Goal: Task Accomplishment & Management: Manage account settings

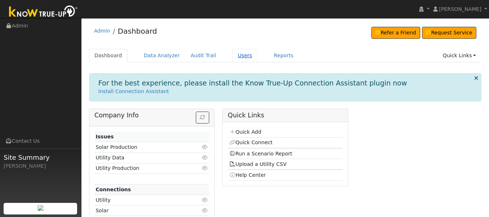
click at [232, 57] on link "Users" at bounding box center [244, 55] width 25 height 13
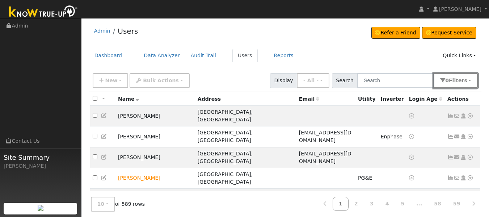
click at [465, 80] on span "s" at bounding box center [465, 80] width 3 height 6
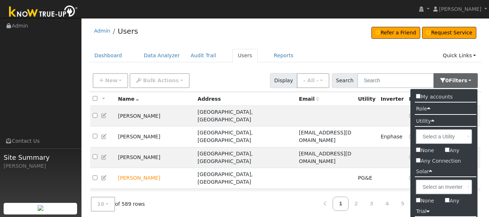
click at [418, 161] on input "Any Connection" at bounding box center [418, 160] width 5 height 5
checkbox input "true"
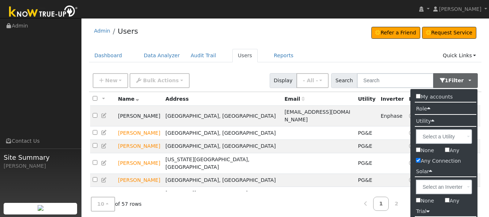
click at [376, 70] on div "New Add User Quick Add Quick Connect Quick Convert Lead Bulk Actions Send Email…" at bounding box center [285, 81] width 393 height 22
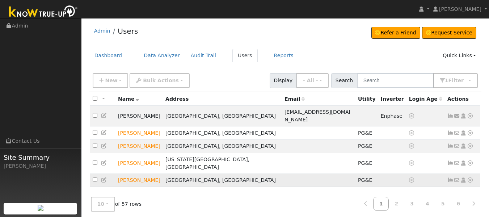
click at [468, 177] on icon at bounding box center [470, 179] width 7 height 5
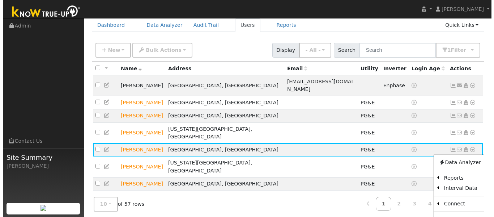
scroll to position [63, 0]
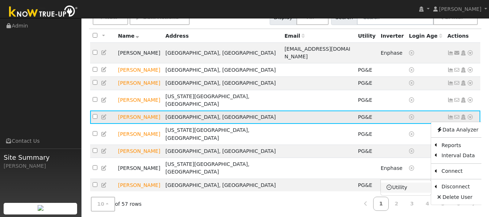
click at [401, 182] on link "Utility" at bounding box center [406, 187] width 50 height 10
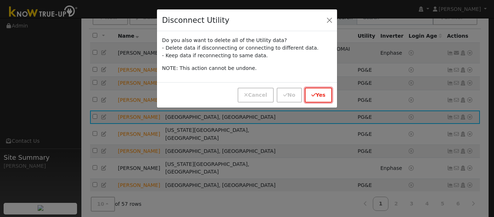
click at [317, 92] on button "Yes" at bounding box center [318, 95] width 27 height 15
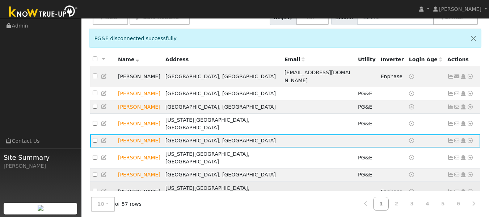
click at [469, 189] on icon at bounding box center [470, 191] width 7 height 5
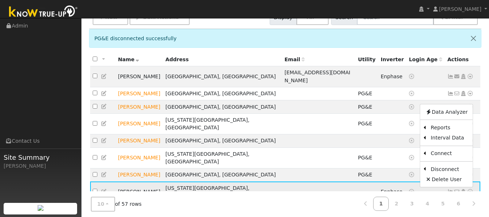
click at [450, 189] on icon at bounding box center [450, 191] width 7 height 5
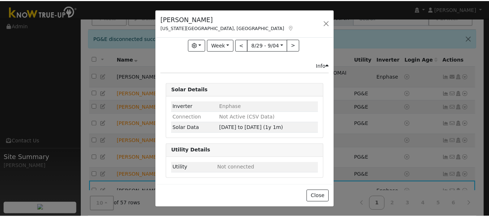
scroll to position [0, 0]
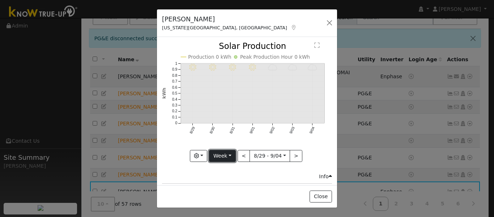
click at [226, 151] on button "Week" at bounding box center [222, 156] width 26 height 12
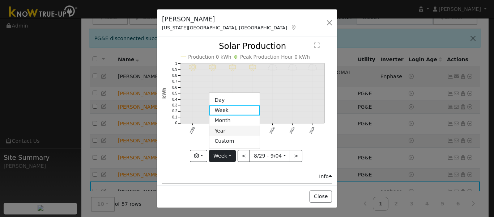
click at [222, 127] on link "Year" at bounding box center [235, 131] width 50 height 10
type input "[DATE]"
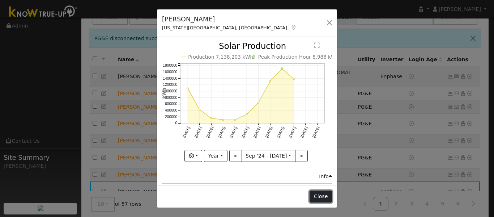
click at [322, 195] on button "Close" at bounding box center [321, 196] width 22 height 12
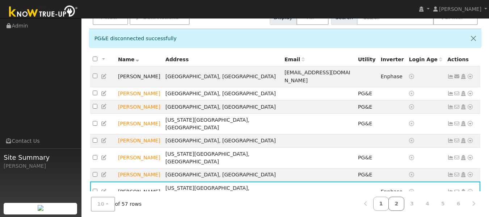
click at [396, 203] on link "2" at bounding box center [396, 204] width 16 height 14
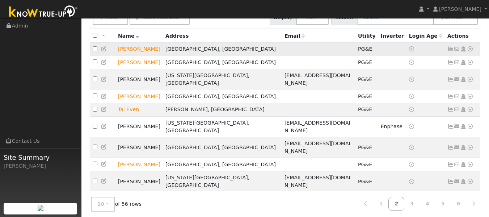
click at [470, 49] on icon at bounding box center [470, 48] width 7 height 5
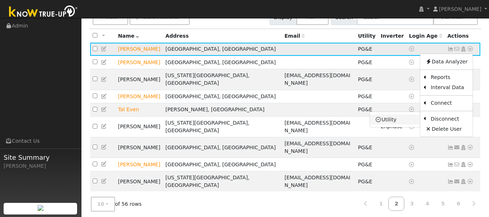
click at [396, 120] on link "Utility" at bounding box center [395, 119] width 50 height 10
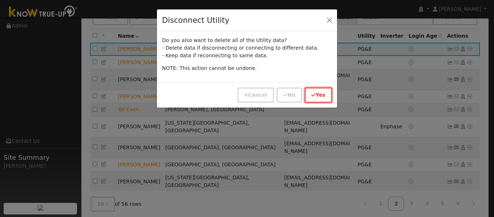
click at [316, 94] on icon "button" at bounding box center [314, 94] width 4 height 5
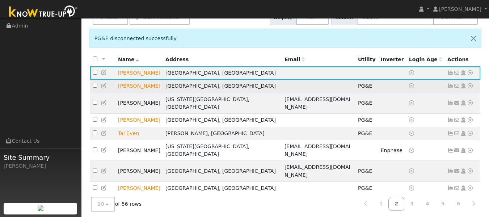
click at [469, 85] on icon at bounding box center [470, 85] width 7 height 5
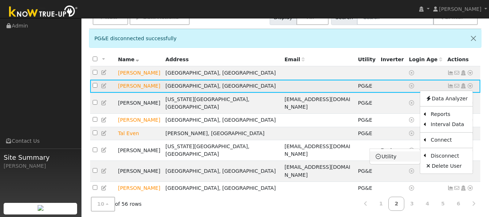
click at [387, 157] on link "Utility" at bounding box center [395, 156] width 50 height 10
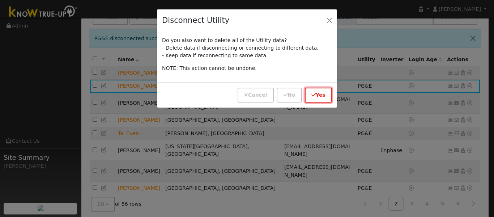
click at [316, 92] on icon "button" at bounding box center [314, 94] width 4 height 5
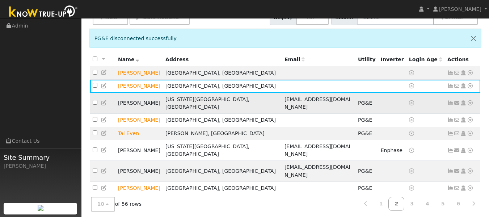
click at [469, 100] on icon at bounding box center [470, 102] width 7 height 5
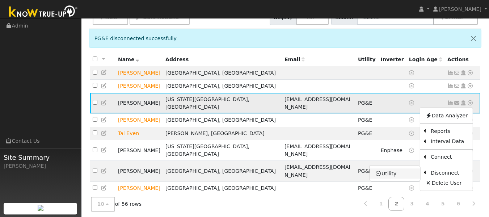
click at [397, 169] on link "Utility" at bounding box center [395, 173] width 50 height 10
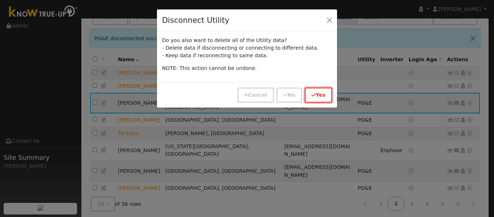
click at [312, 92] on button "Yes" at bounding box center [318, 95] width 27 height 15
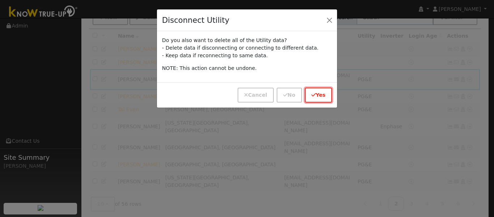
click at [323, 93] on button "Yes" at bounding box center [318, 95] width 27 height 15
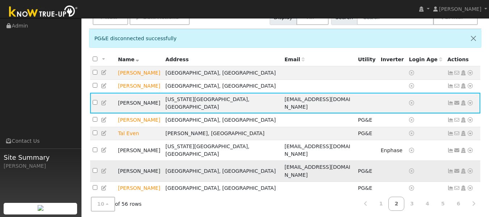
click at [470, 168] on icon at bounding box center [470, 170] width 7 height 5
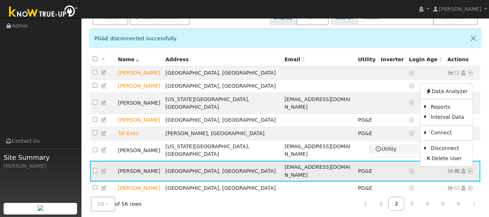
click at [401, 144] on link "Utility" at bounding box center [395, 149] width 50 height 10
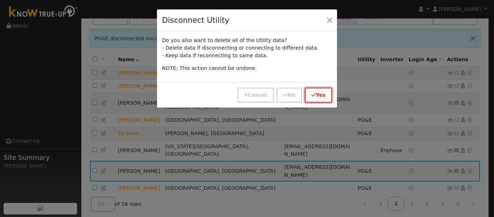
click at [318, 90] on button "Yes" at bounding box center [318, 95] width 27 height 15
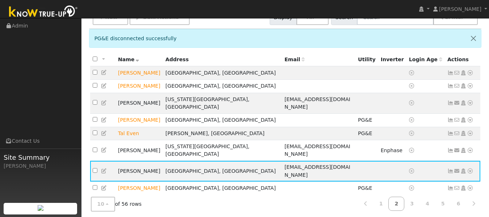
click at [470, 202] on icon at bounding box center [470, 204] width 7 height 5
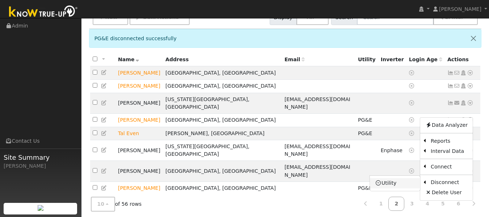
click at [392, 178] on link "Utility" at bounding box center [395, 183] width 50 height 10
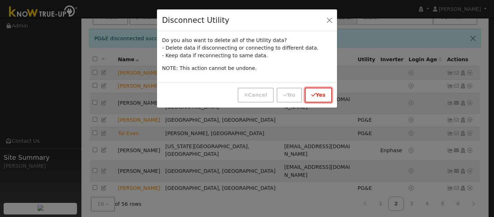
click at [314, 95] on icon "button" at bounding box center [314, 94] width 4 height 5
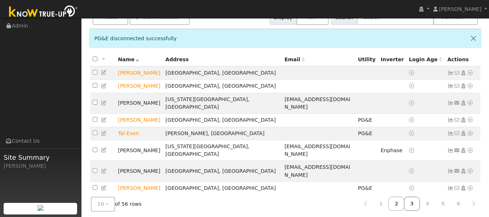
click at [414, 203] on link "3" at bounding box center [412, 204] width 16 height 14
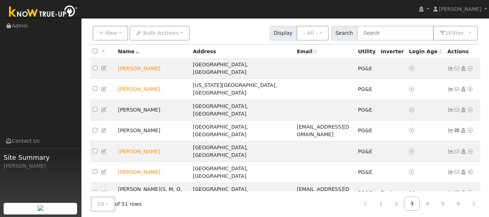
scroll to position [49, 0]
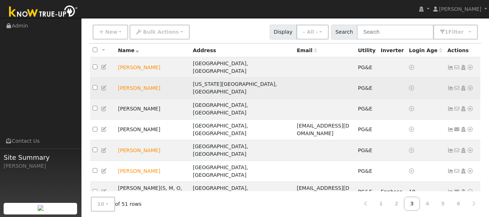
click at [472, 85] on icon at bounding box center [470, 87] width 7 height 5
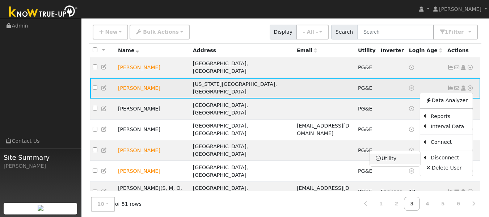
click at [396, 153] on link "Utility" at bounding box center [395, 158] width 50 height 10
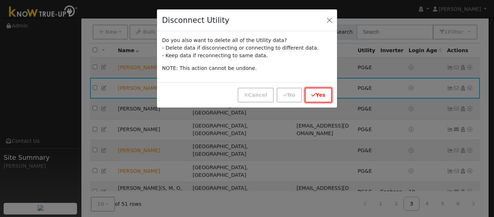
click at [322, 91] on button "Yes" at bounding box center [318, 95] width 27 height 15
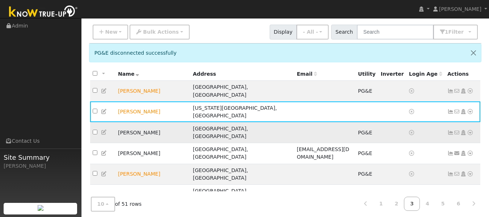
click at [470, 130] on icon at bounding box center [470, 132] width 7 height 5
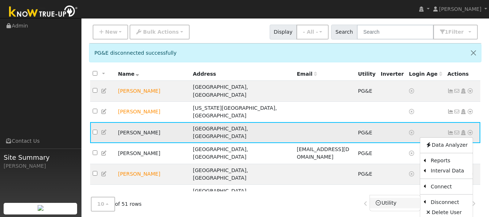
click at [397, 198] on link "Utility" at bounding box center [395, 203] width 50 height 10
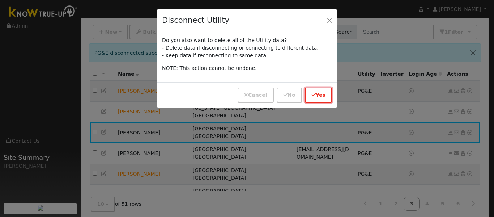
click at [322, 93] on button "Yes" at bounding box center [318, 95] width 27 height 15
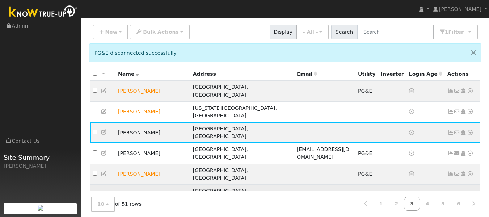
click at [471, 192] on icon at bounding box center [470, 194] width 7 height 5
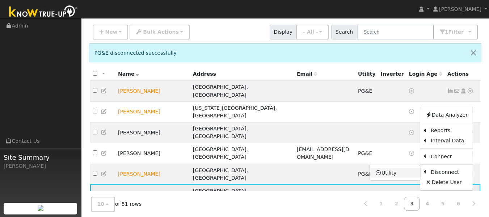
click at [396, 168] on link "Utility" at bounding box center [395, 173] width 50 height 10
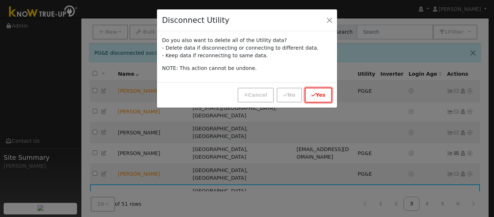
click at [319, 95] on button "Yes" at bounding box center [318, 95] width 27 height 15
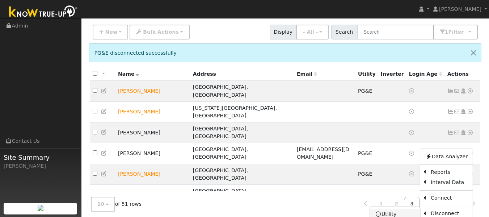
click at [395, 209] on link "Utility" at bounding box center [395, 214] width 50 height 10
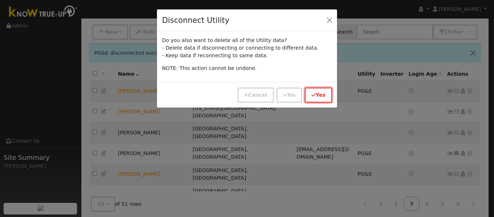
click at [314, 95] on icon "button" at bounding box center [314, 94] width 4 height 5
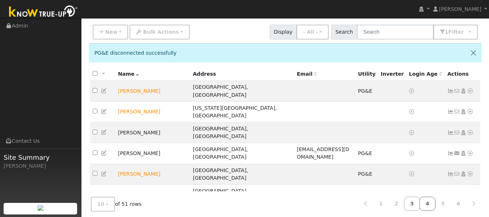
click at [430, 199] on link "4" at bounding box center [428, 204] width 16 height 14
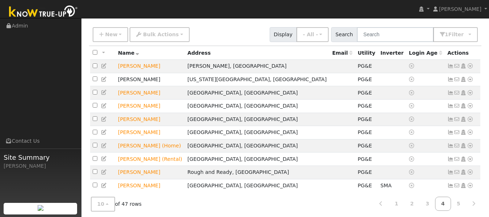
scroll to position [47, 0]
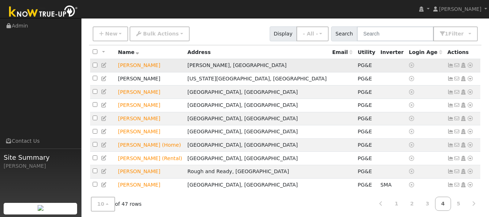
click at [469, 63] on link at bounding box center [470, 66] width 7 height 8
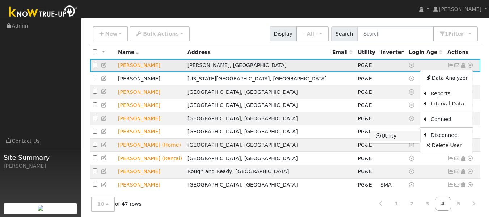
click at [399, 136] on link "Utility" at bounding box center [395, 136] width 50 height 10
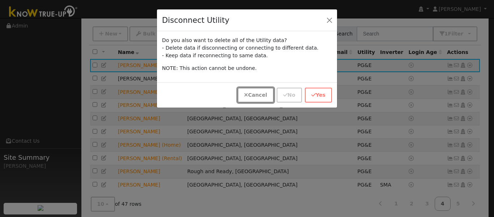
click at [258, 94] on button "Cancel" at bounding box center [256, 95] width 36 height 15
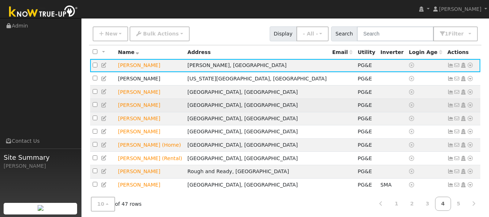
click at [469, 107] on icon at bounding box center [470, 104] width 7 height 5
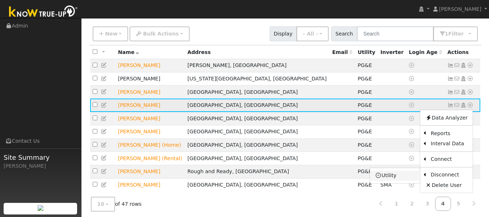
click at [402, 176] on link "Utility" at bounding box center [395, 175] width 50 height 10
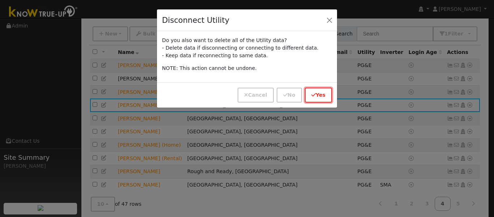
click at [319, 94] on button "Yes" at bounding box center [318, 95] width 27 height 15
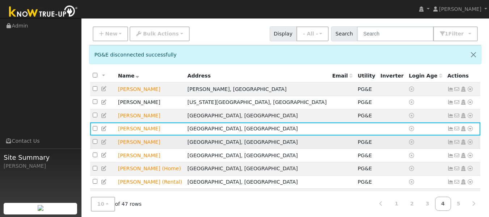
click at [471, 144] on icon at bounding box center [470, 141] width 7 height 5
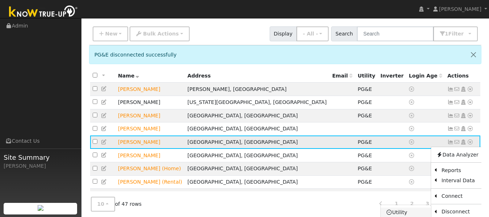
click at [408, 212] on link "Utility" at bounding box center [406, 212] width 50 height 10
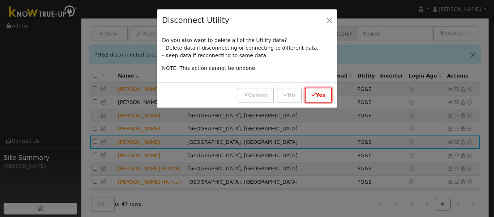
click at [317, 97] on button "Yes" at bounding box center [318, 95] width 27 height 15
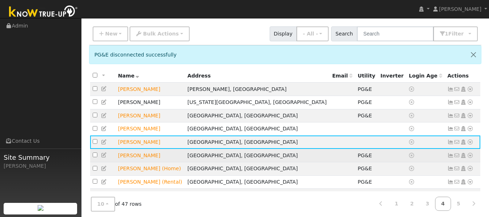
click at [472, 158] on icon at bounding box center [470, 155] width 7 height 5
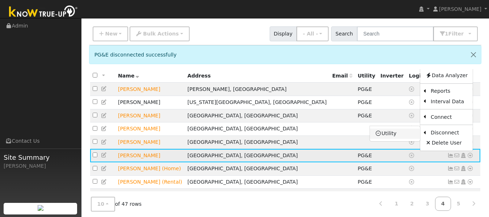
click at [396, 133] on link "Utility" at bounding box center [395, 134] width 50 height 10
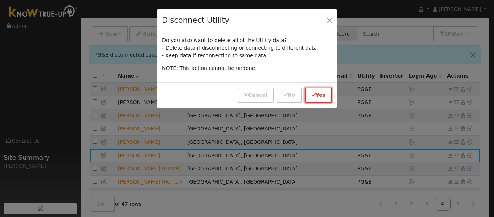
click at [319, 96] on button "Yes" at bounding box center [318, 95] width 27 height 15
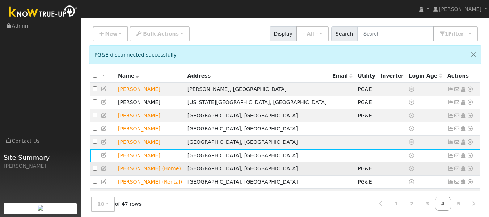
click at [470, 171] on icon at bounding box center [470, 168] width 7 height 5
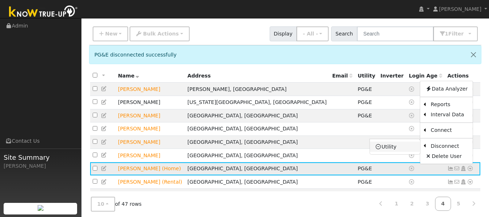
click at [399, 148] on link "Utility" at bounding box center [395, 147] width 50 height 10
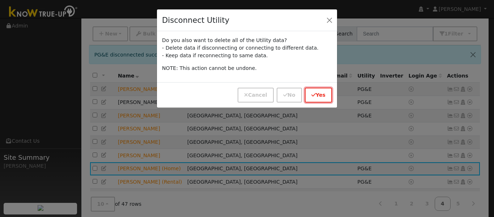
click at [313, 93] on icon "button" at bounding box center [314, 94] width 4 height 5
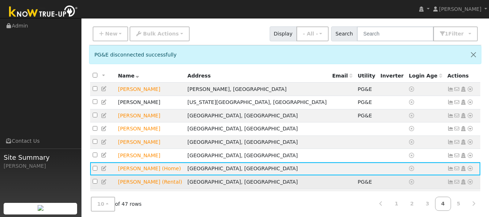
click at [471, 184] on icon at bounding box center [470, 181] width 7 height 5
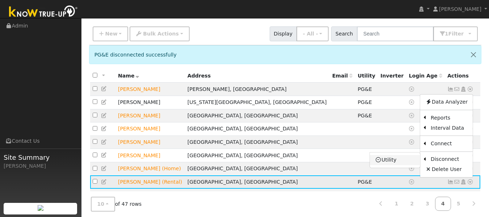
click at [394, 162] on link "Utility" at bounding box center [395, 160] width 50 height 10
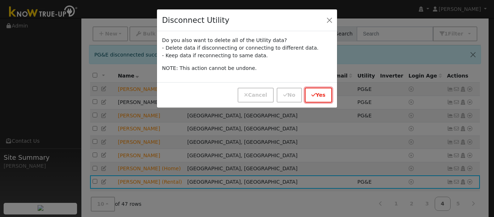
click at [320, 96] on button "Yes" at bounding box center [318, 95] width 27 height 15
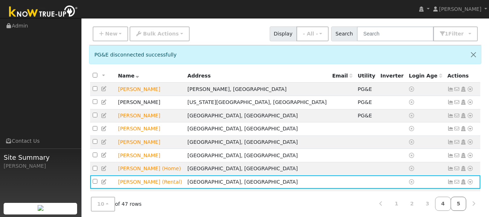
click at [459, 204] on link "5" at bounding box center [459, 204] width 16 height 14
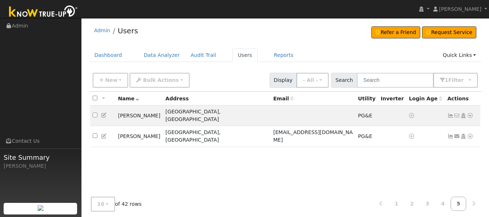
scroll to position [0, 0]
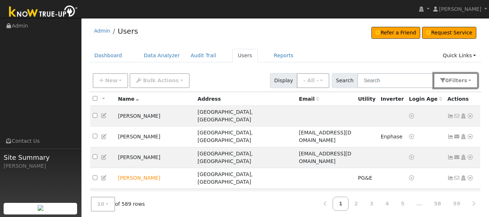
click at [466, 79] on span "s" at bounding box center [465, 80] width 3 height 6
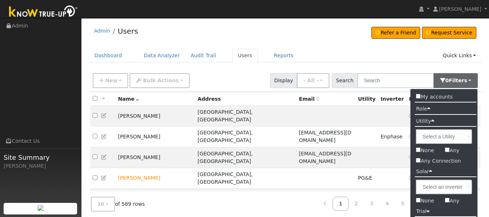
click at [417, 161] on input "Any Connection" at bounding box center [418, 160] width 5 height 5
checkbox input "true"
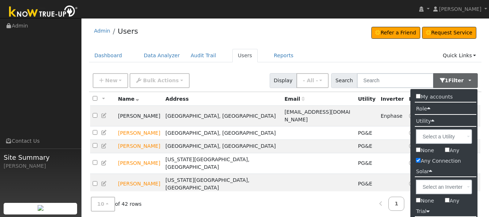
click at [370, 49] on ul "Dashboard Data Analyzer Audit Trail Users Reports Quick Links Quick Add Quick C…" at bounding box center [285, 55] width 393 height 13
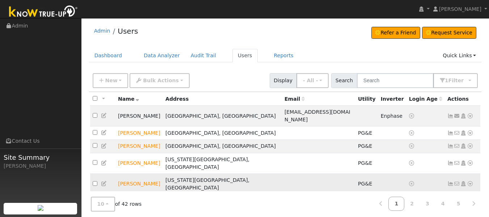
click at [470, 181] on icon at bounding box center [470, 183] width 7 height 5
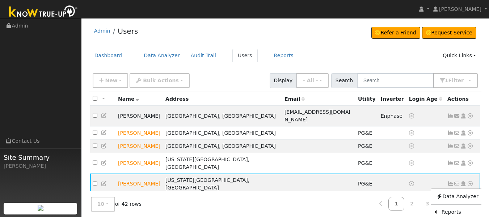
scroll to position [63, 0]
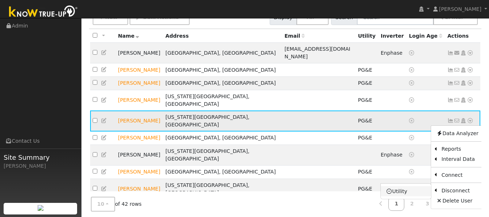
click at [404, 186] on link "Utility" at bounding box center [406, 191] width 50 height 10
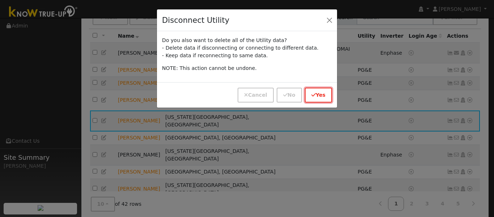
click at [320, 101] on button "Yes" at bounding box center [318, 95] width 27 height 15
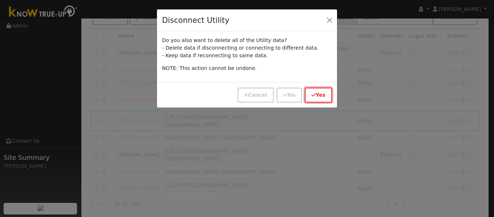
click at [323, 93] on button "Yes" at bounding box center [318, 95] width 27 height 15
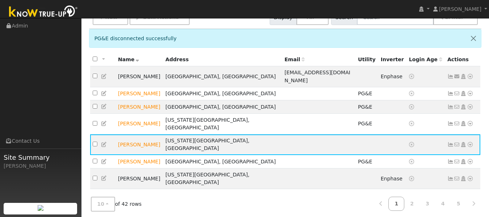
click at [470, 210] on icon at bounding box center [470, 212] width 7 height 5
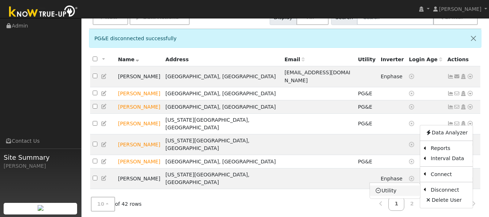
click at [399, 185] on link "Utility" at bounding box center [395, 190] width 50 height 10
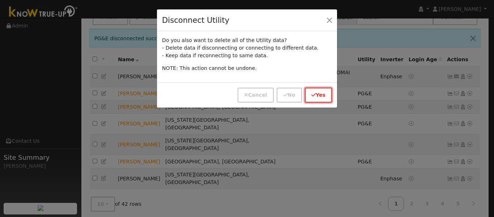
click at [315, 90] on button "Yes" at bounding box center [318, 95] width 27 height 15
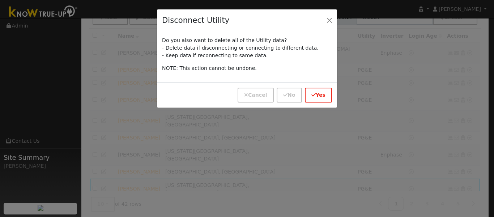
click at [315, 90] on div "Edit User: New Select an Ac... New Account Nickname Cancel Create Are you sure …" at bounding box center [285, 126] width 393 height 238
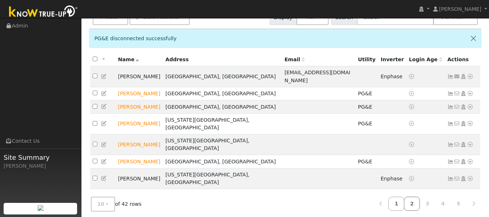
click at [418, 207] on link "2" at bounding box center [412, 204] width 16 height 14
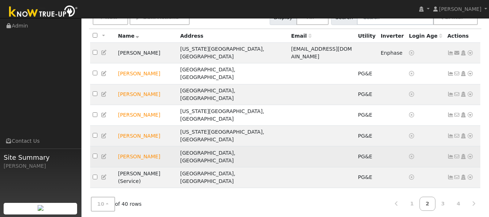
drag, startPoint x: 149, startPoint y: 119, endPoint x: 119, endPoint y: 119, distance: 30.4
click at [119, 146] on td "[PERSON_NAME]" at bounding box center [146, 156] width 62 height 21
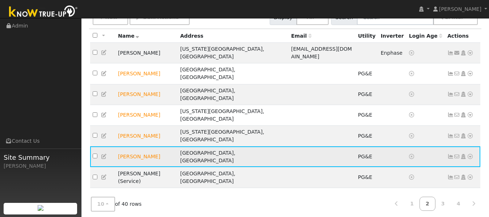
copy td "[PERSON_NAME]"
click at [450, 154] on icon at bounding box center [450, 156] width 7 height 5
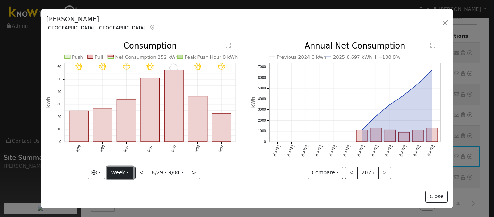
click at [122, 170] on button "Week" at bounding box center [120, 173] width 26 height 12
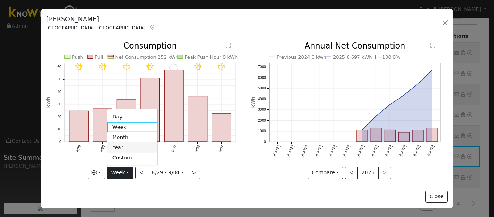
click at [123, 144] on link "Year" at bounding box center [133, 147] width 50 height 10
type input "[DATE]"
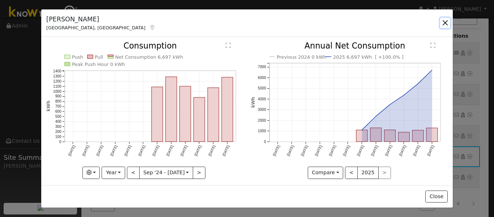
click at [444, 22] on button "button" at bounding box center [446, 23] width 10 height 10
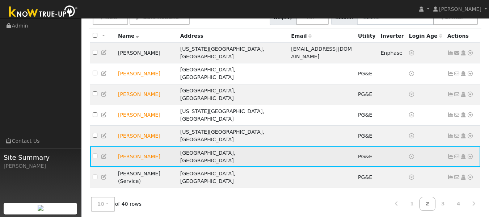
click at [470, 154] on icon at bounding box center [470, 156] width 7 height 5
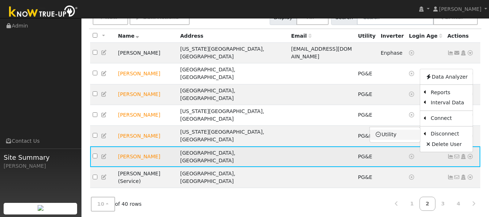
click at [395, 130] on link "Utility" at bounding box center [395, 135] width 50 height 10
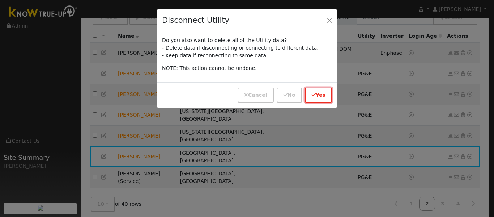
click at [324, 93] on button "Yes" at bounding box center [318, 95] width 27 height 15
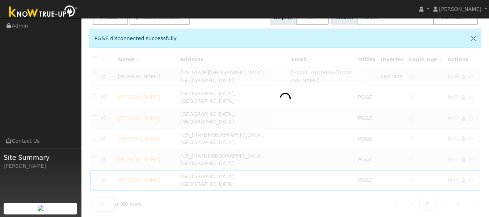
click at [324, 93] on div at bounding box center [285, 166] width 393 height 227
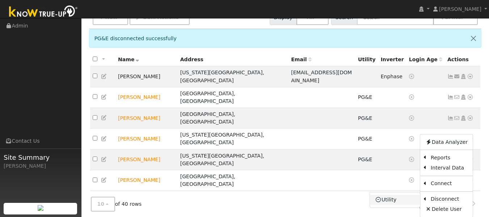
click at [396, 195] on link "Utility" at bounding box center [395, 200] width 50 height 10
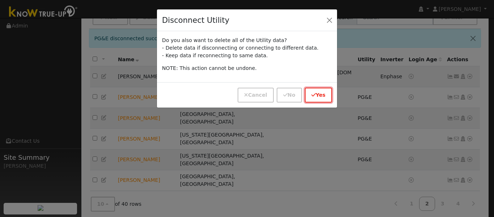
click at [317, 90] on button "Yes" at bounding box center [318, 95] width 27 height 15
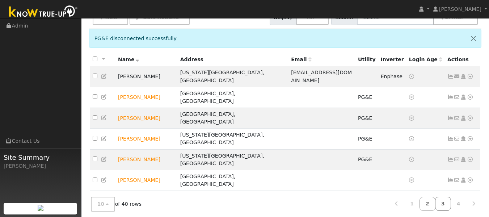
click at [443, 204] on link "3" at bounding box center [443, 204] width 16 height 14
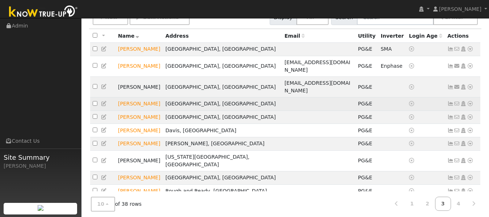
drag, startPoint x: 153, startPoint y: 90, endPoint x: 118, endPoint y: 94, distance: 34.6
click at [118, 97] on td "[PERSON_NAME]" at bounding box center [138, 103] width 47 height 13
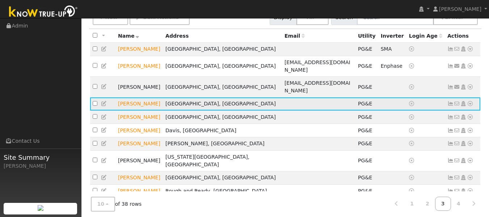
copy td "[PERSON_NAME]"
click at [471, 101] on icon at bounding box center [470, 103] width 7 height 5
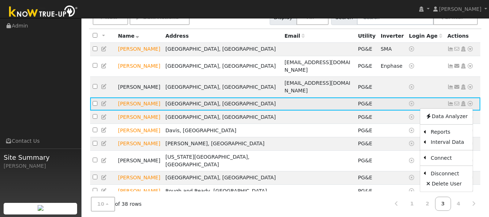
click at [451, 101] on icon at bounding box center [450, 103] width 7 height 5
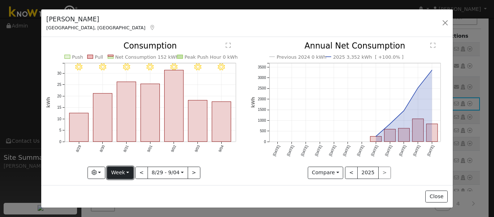
click at [124, 167] on button "Week" at bounding box center [120, 173] width 26 height 12
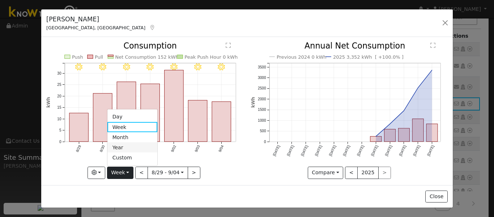
click at [129, 146] on link "Year" at bounding box center [133, 147] width 50 height 10
type input "[DATE]"
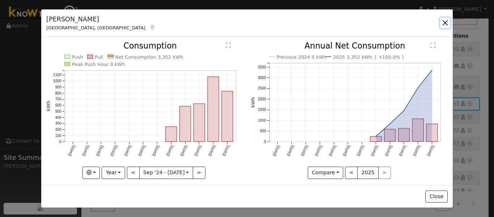
click at [444, 21] on button "button" at bounding box center [446, 23] width 10 height 10
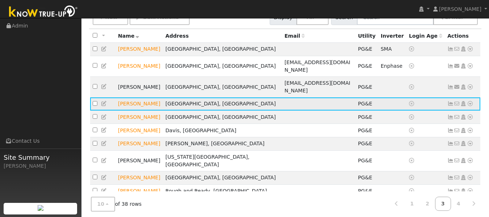
click at [470, 101] on icon at bounding box center [470, 103] width 7 height 5
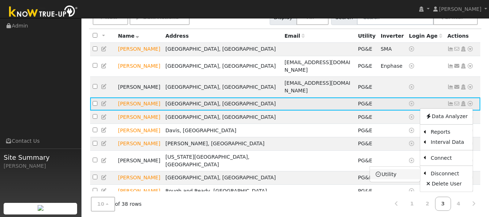
click at [393, 169] on link "Utility" at bounding box center [395, 174] width 50 height 10
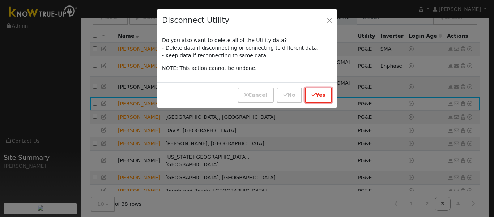
click at [319, 92] on button "Yes" at bounding box center [318, 95] width 27 height 15
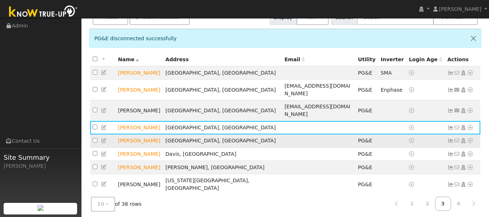
click at [468, 138] on icon at bounding box center [470, 140] width 7 height 5
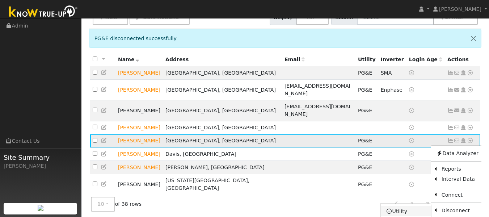
click at [399, 206] on link "Utility" at bounding box center [406, 211] width 50 height 10
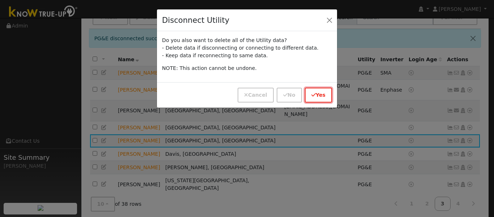
click at [320, 98] on button "Yes" at bounding box center [318, 95] width 27 height 15
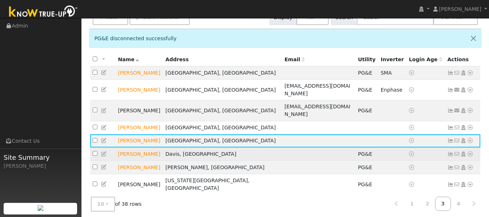
drag, startPoint x: 150, startPoint y: 142, endPoint x: 117, endPoint y: 145, distance: 33.0
click at [117, 147] on td "[PERSON_NAME]" at bounding box center [138, 153] width 47 height 13
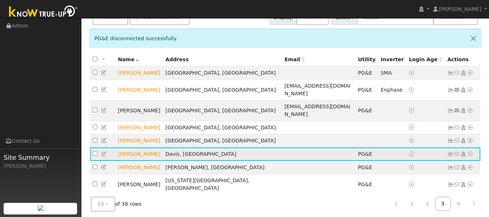
copy td "[PERSON_NAME]"
click at [117, 147] on td "[PERSON_NAME]" at bounding box center [138, 153] width 47 height 13
click at [472, 151] on icon at bounding box center [470, 153] width 7 height 5
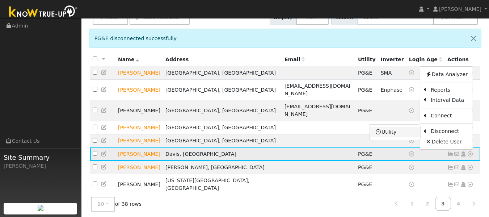
click at [386, 127] on link "Utility" at bounding box center [395, 132] width 50 height 10
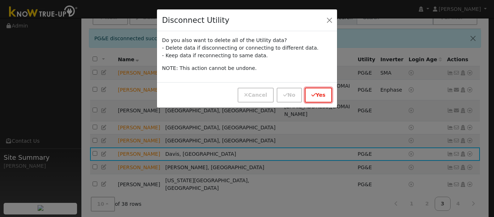
click at [319, 98] on button "Yes" at bounding box center [318, 95] width 27 height 15
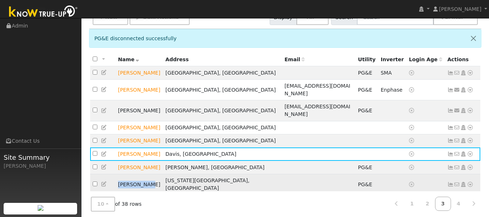
drag, startPoint x: 147, startPoint y: 170, endPoint x: 118, endPoint y: 174, distance: 29.6
click at [118, 174] on td "[PERSON_NAME]" at bounding box center [138, 184] width 47 height 21
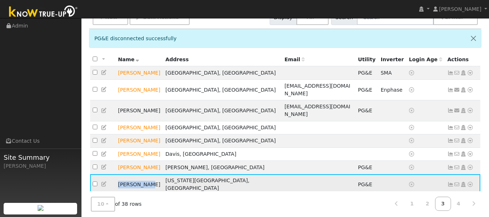
copy td "[PERSON_NAME]"
click at [447, 181] on link at bounding box center [450, 184] width 7 height 6
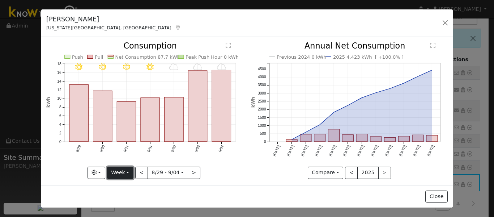
click at [126, 170] on button "Week" at bounding box center [120, 173] width 26 height 12
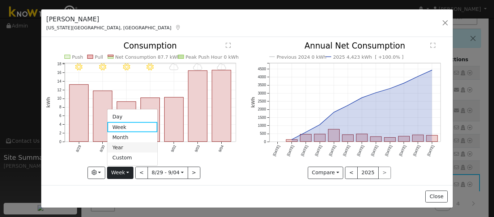
click at [120, 148] on link "Year" at bounding box center [133, 147] width 50 height 10
type input "[DATE]"
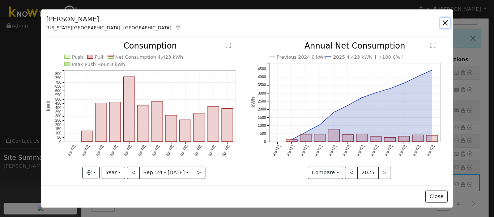
click at [445, 22] on button "button" at bounding box center [446, 23] width 10 height 10
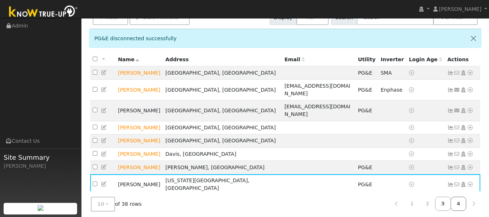
click at [458, 207] on link "4" at bounding box center [459, 204] width 16 height 14
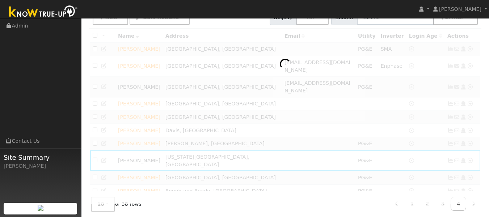
scroll to position [35, 0]
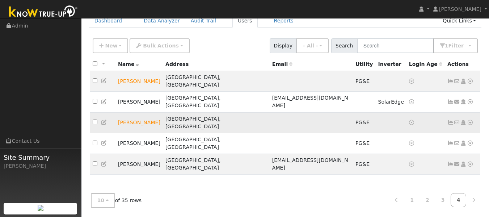
drag, startPoint x: 156, startPoint y: 105, endPoint x: 116, endPoint y: 103, distance: 39.5
click at [116, 112] on td "[PERSON_NAME]" at bounding box center [138, 122] width 47 height 21
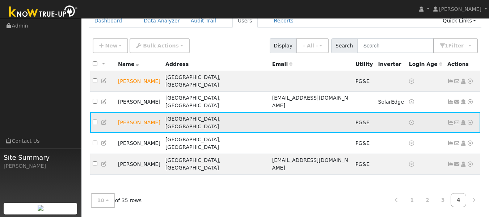
copy td "[PERSON_NAME]"
click at [471, 120] on icon at bounding box center [470, 122] width 7 height 5
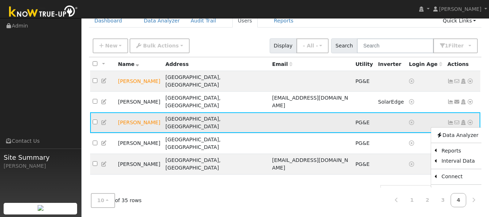
click at [407, 188] on link "Utility" at bounding box center [406, 193] width 50 height 10
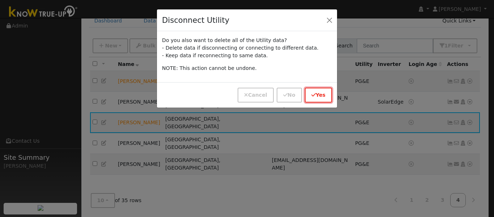
click at [324, 94] on button "Yes" at bounding box center [318, 95] width 27 height 15
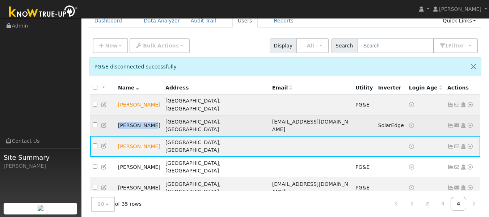
drag, startPoint x: 146, startPoint y: 113, endPoint x: 118, endPoint y: 116, distance: 27.7
click at [118, 116] on td "[PERSON_NAME]" at bounding box center [138, 125] width 47 height 21
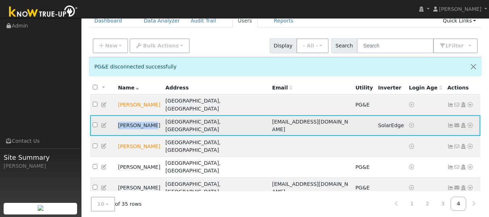
copy td "[PERSON_NAME]"
click at [163, 119] on td "[PERSON_NAME]" at bounding box center [138, 125] width 47 height 21
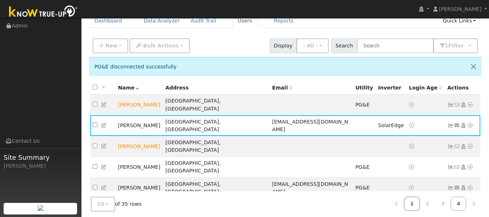
click at [417, 205] on link "1" at bounding box center [412, 204] width 16 height 14
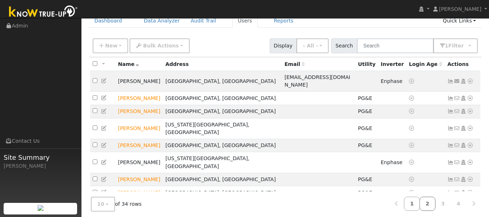
click at [425, 200] on link "2" at bounding box center [428, 204] width 16 height 14
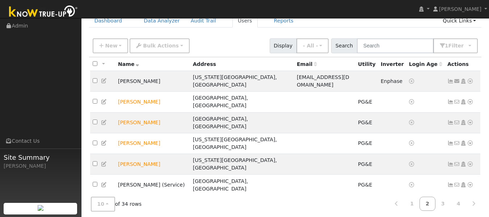
drag, startPoint x: 146, startPoint y: 163, endPoint x: 118, endPoint y: 160, distance: 27.6
click at [118, 195] on td "[PERSON_NAME]" at bounding box center [152, 205] width 75 height 21
copy td "[PERSON_NAME]"
